Goal: Task Accomplishment & Management: Use online tool/utility

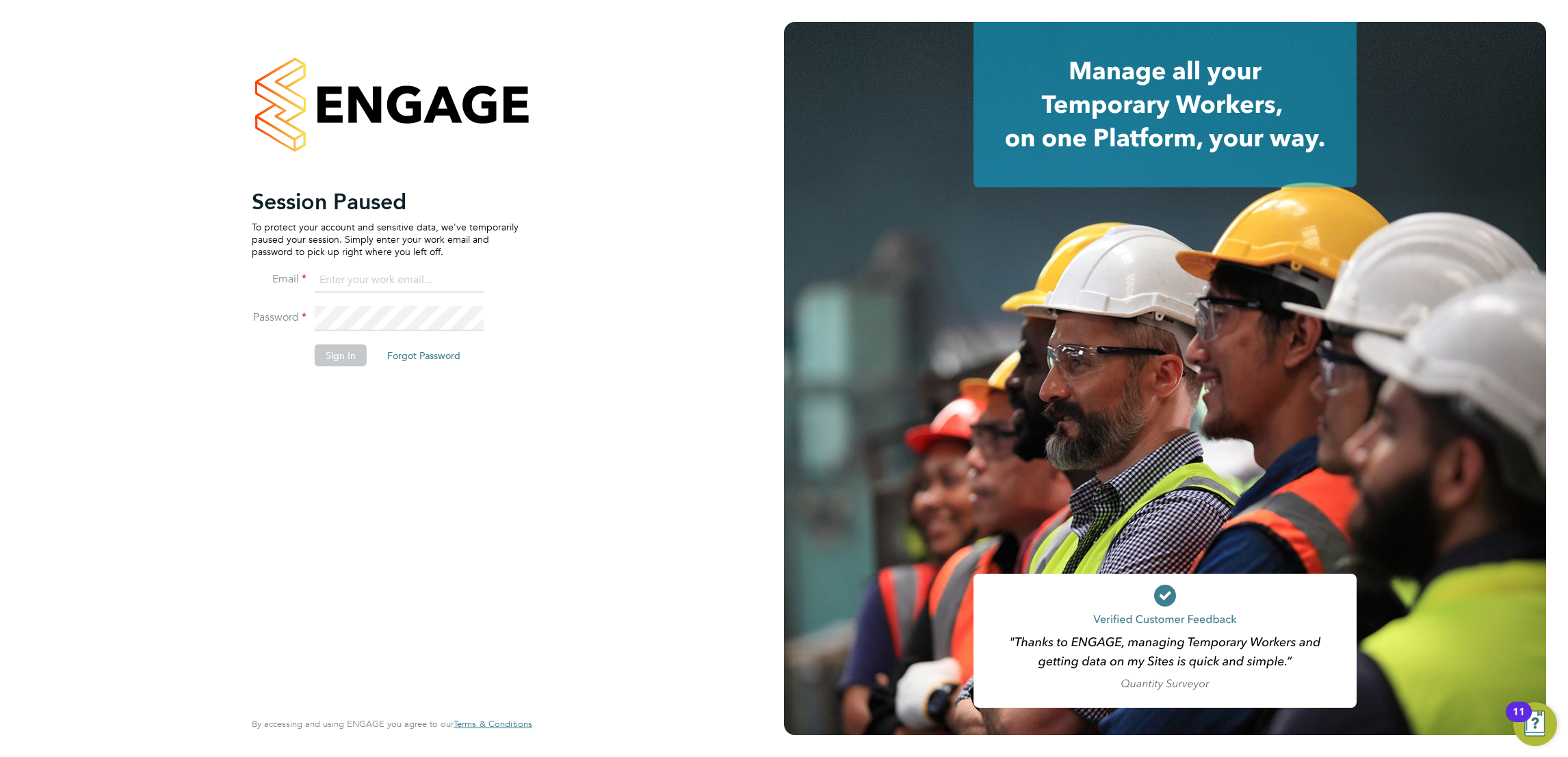
click at [399, 270] on input at bounding box center [399, 280] width 169 height 25
type input "marina@tradelinerecruitment.co.uk"
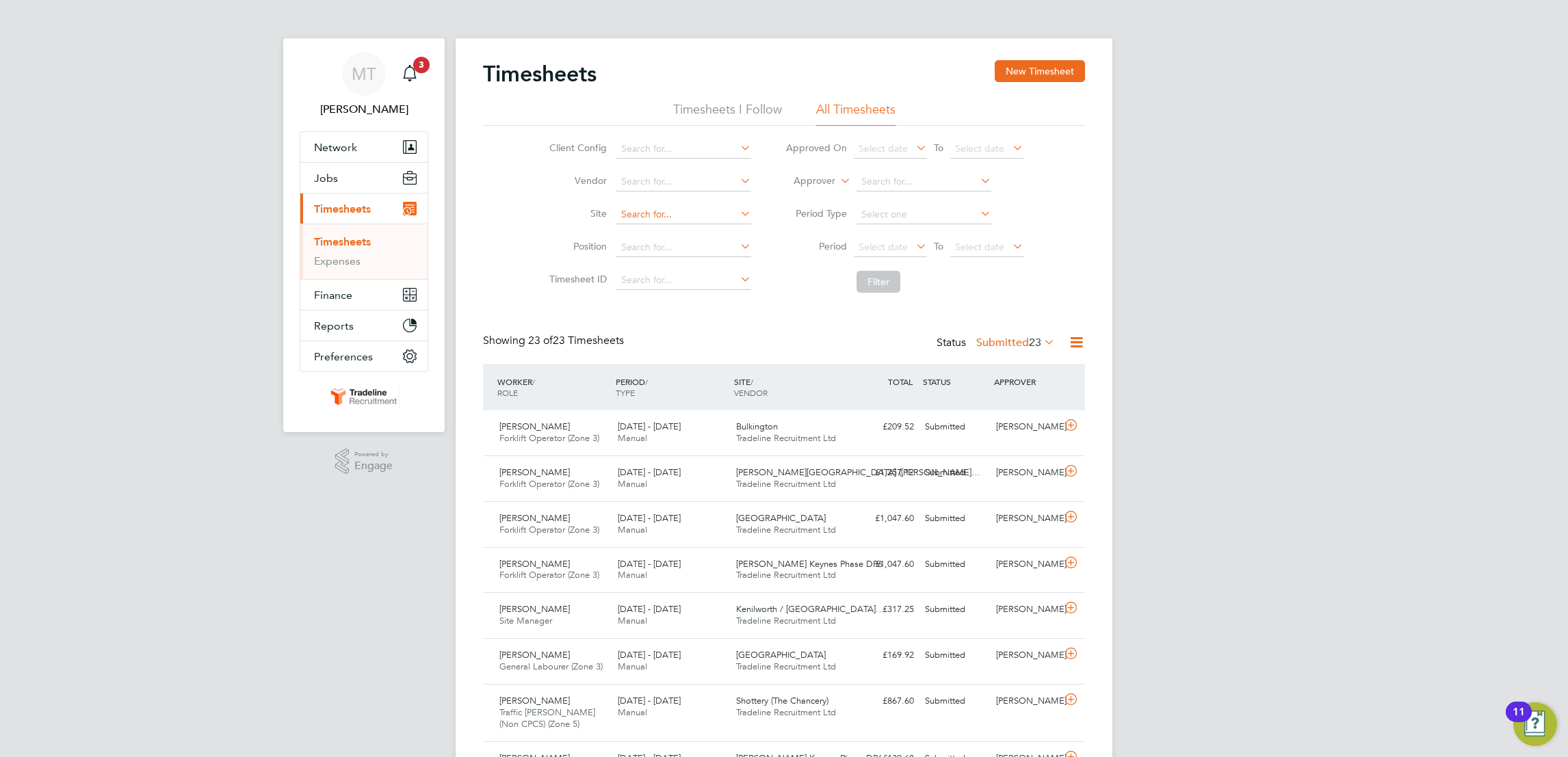
click at [688, 212] on input at bounding box center [684, 214] width 135 height 19
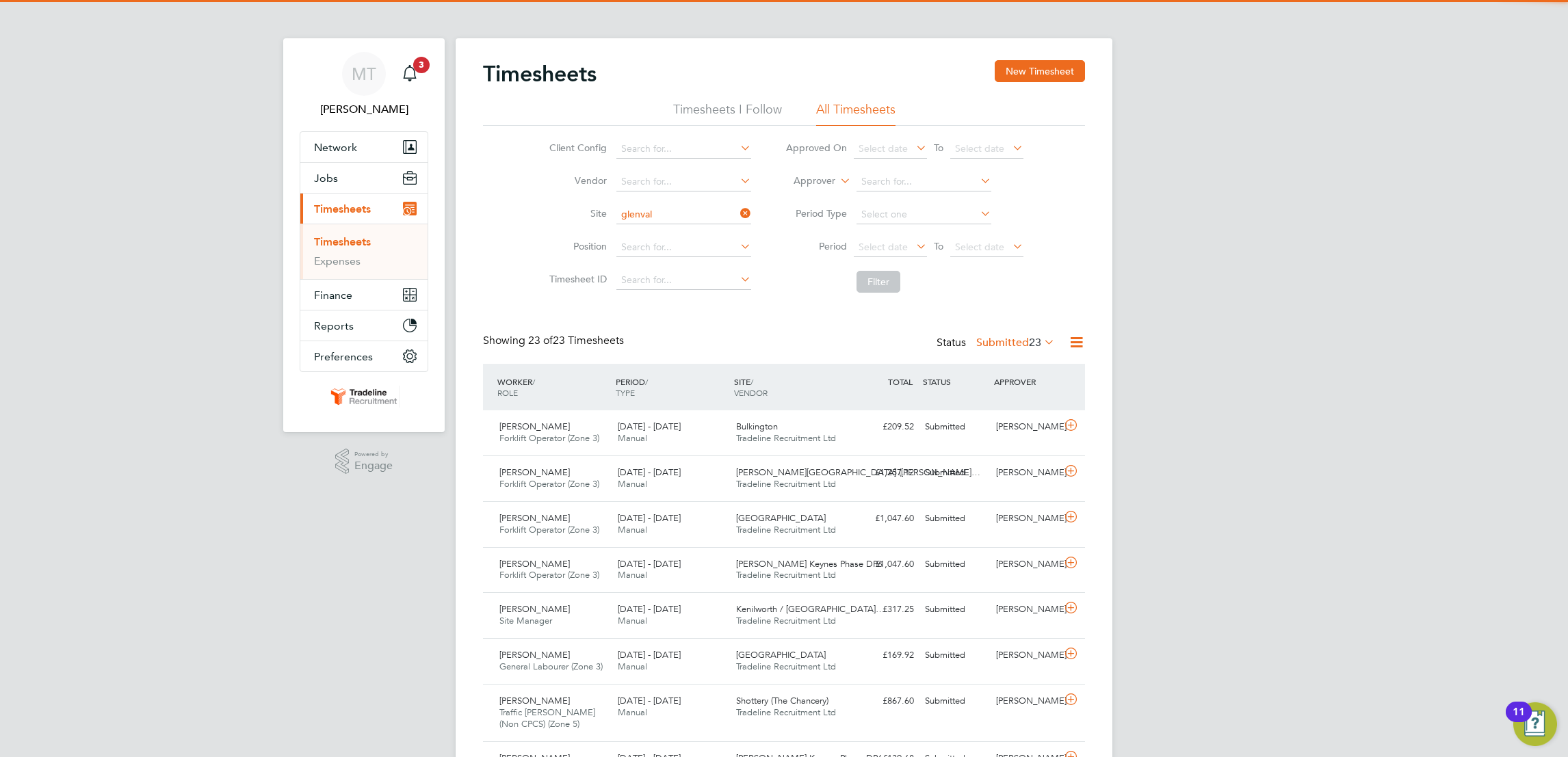
click at [709, 230] on li "[GEOGRAPHIC_DATA]" at bounding box center [683, 233] width 136 height 18
type input "[GEOGRAPHIC_DATA]"
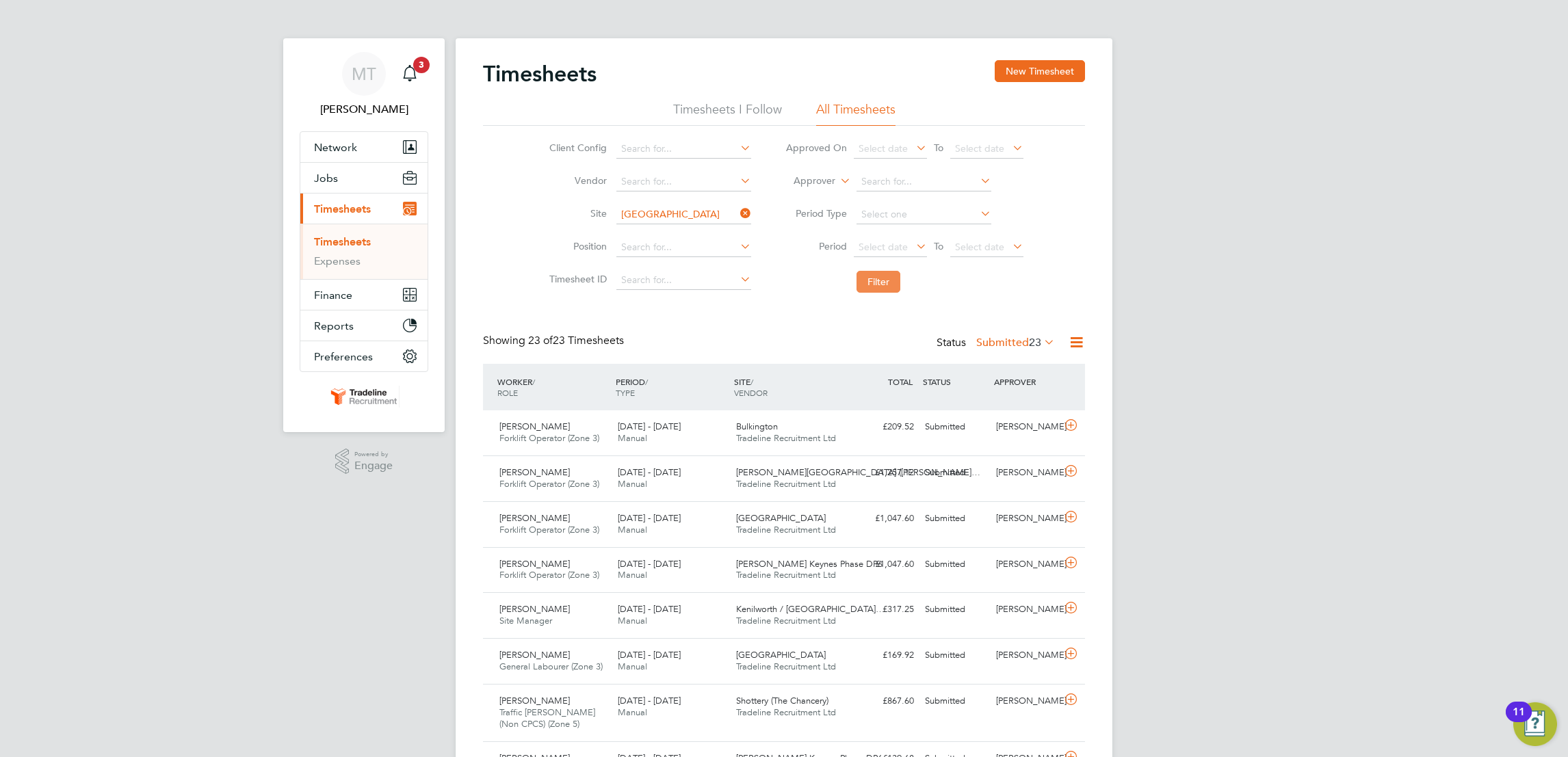
click at [876, 291] on button "Filter" at bounding box center [878, 282] width 43 height 22
